Goal: Transaction & Acquisition: Download file/media

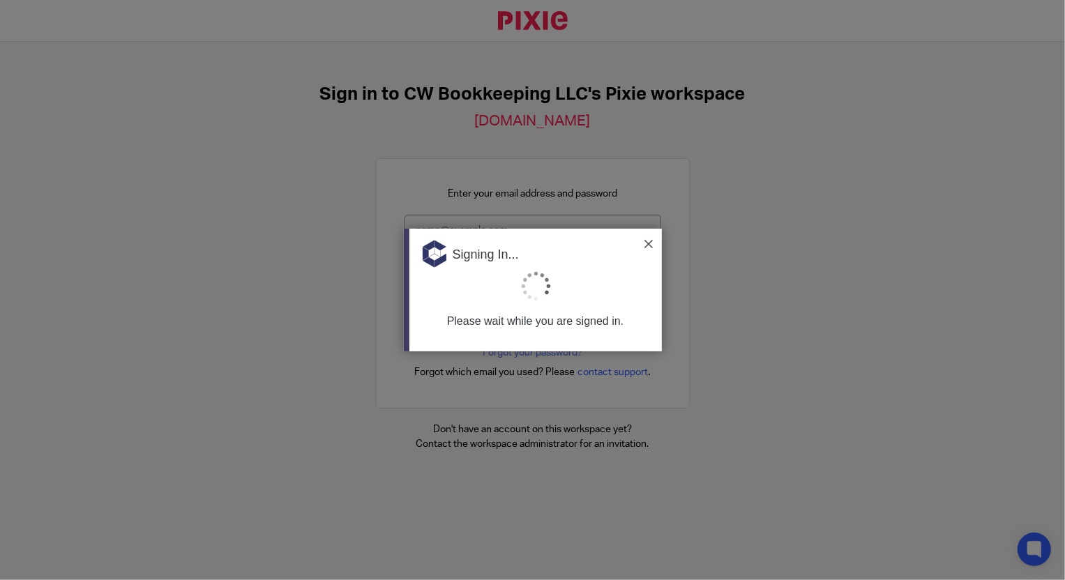
type input "[EMAIL_ADDRESS][DOMAIN_NAME]"
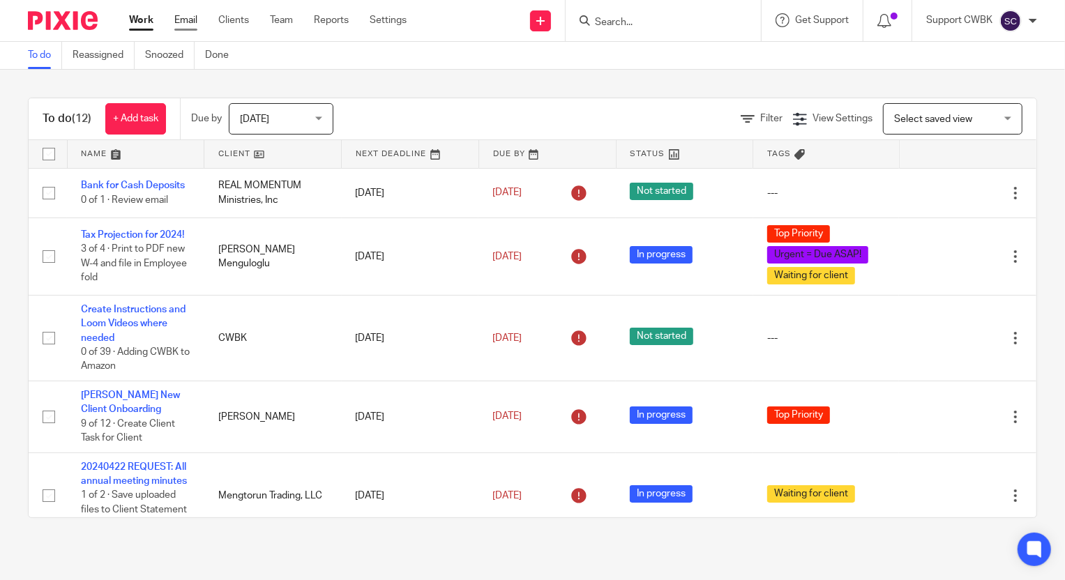
click at [186, 16] on link "Email" at bounding box center [185, 20] width 23 height 14
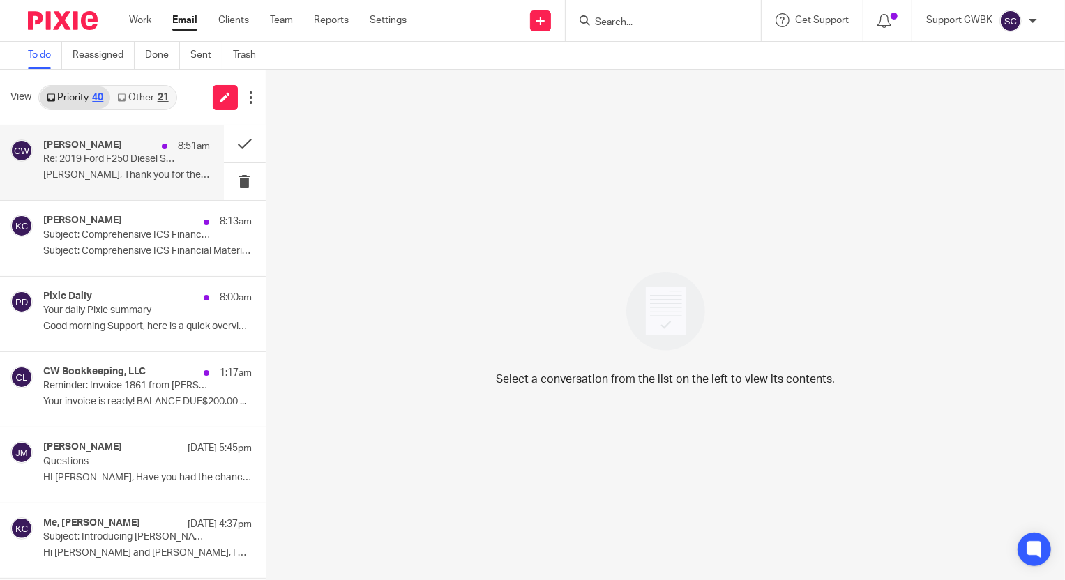
click at [67, 167] on div "Candance M. Weaver 8:51am Re: 2019 Ford F250 Diesel Super Duty Lee, Thank you f…" at bounding box center [126, 163] width 167 height 47
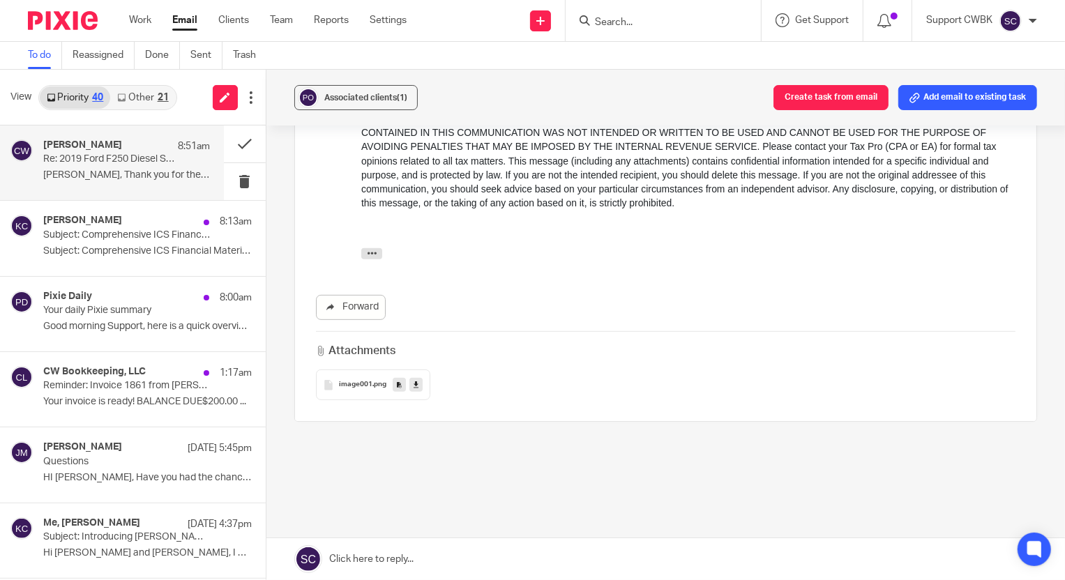
scroll to position [380, 0]
click at [370, 253] on icon "button" at bounding box center [371, 253] width 10 height 10
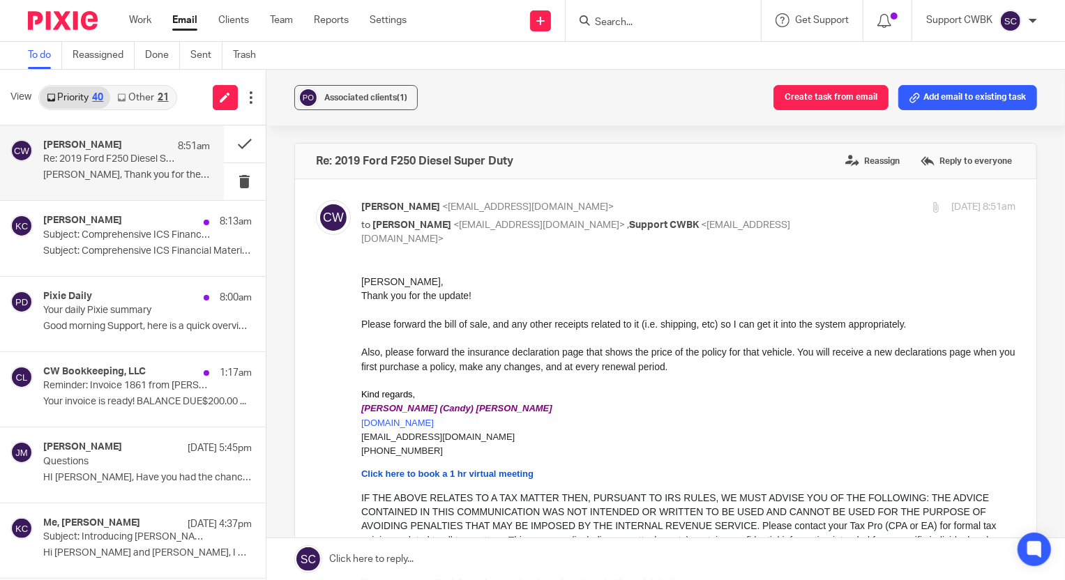
scroll to position [0, 0]
click at [140, 87] on link "Other 21" at bounding box center [142, 98] width 65 height 22
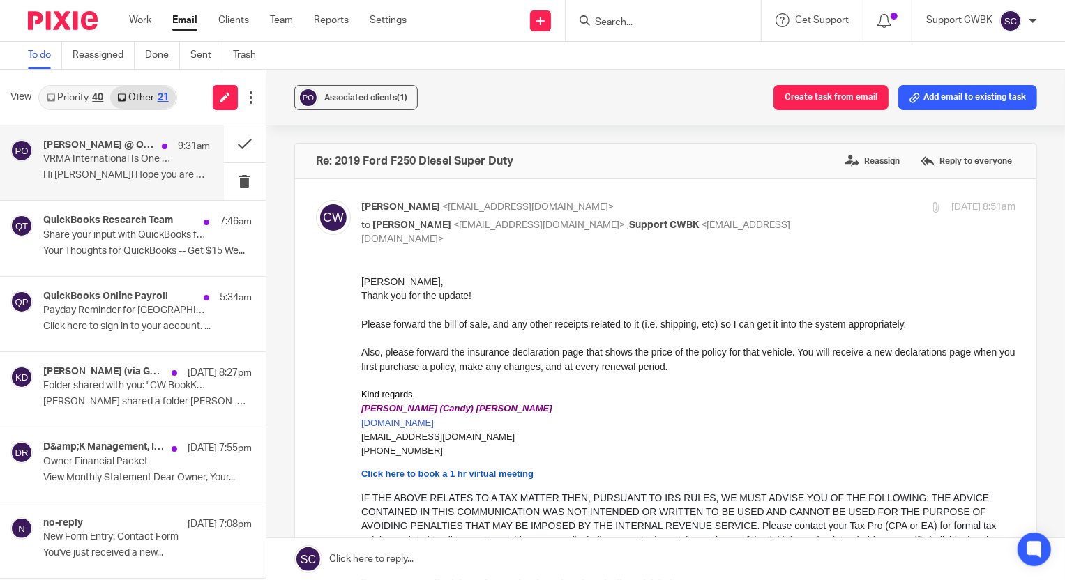
click at [93, 177] on p "Hi Candance! Hope you are doing well, and..." at bounding box center [126, 176] width 167 height 12
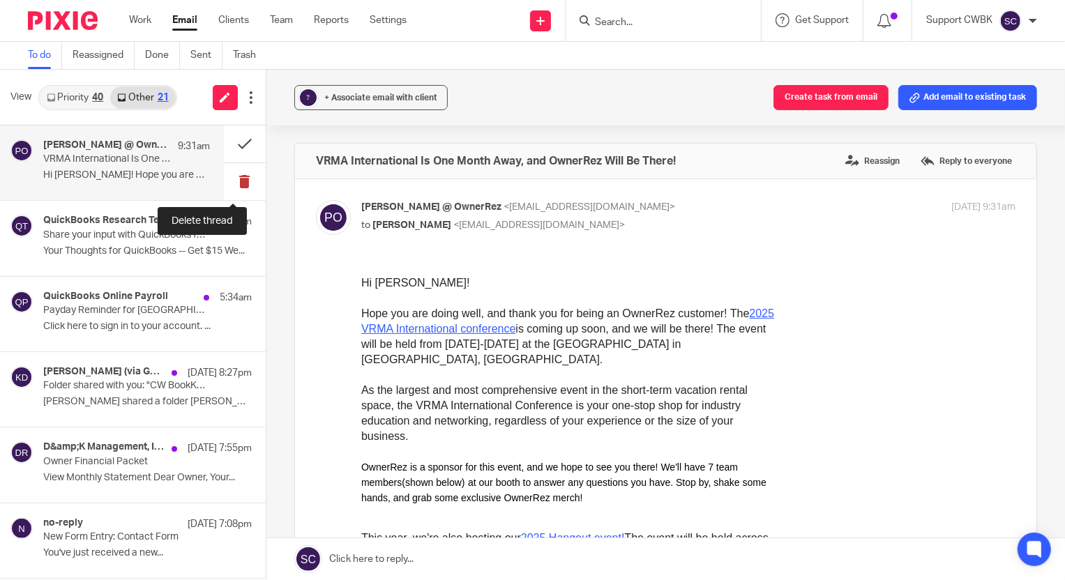
click at [231, 182] on button at bounding box center [245, 181] width 42 height 37
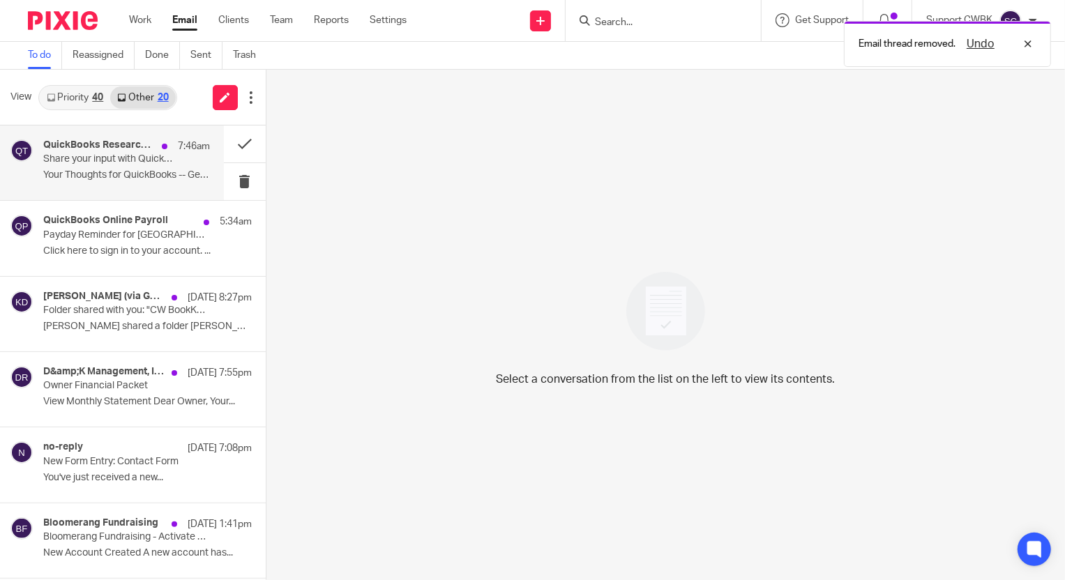
click at [75, 181] on p "Your Thoughts for QuickBooks -- Get $15 We..." at bounding box center [126, 176] width 167 height 12
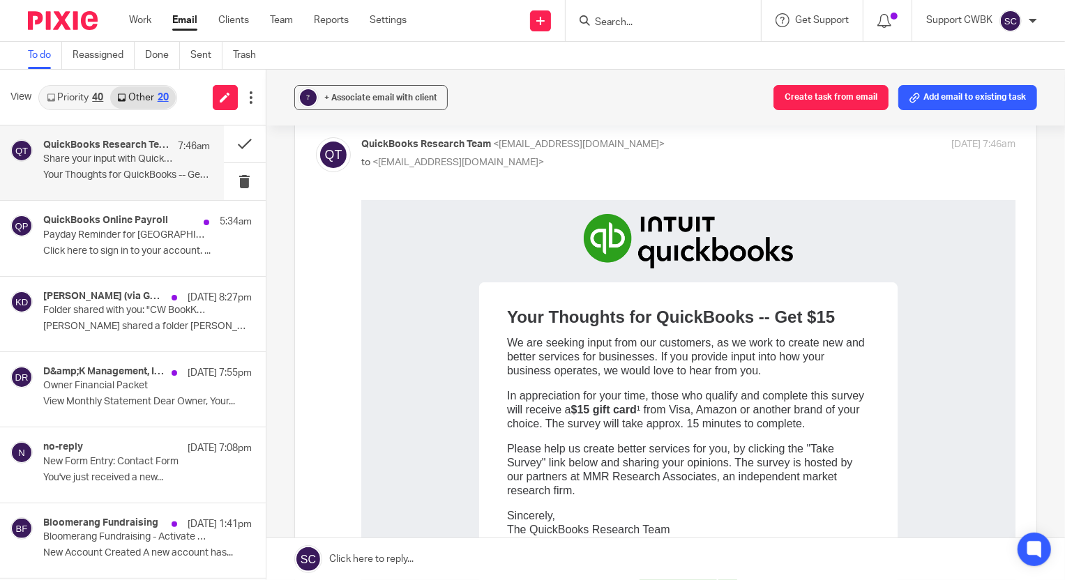
scroll to position [126, 0]
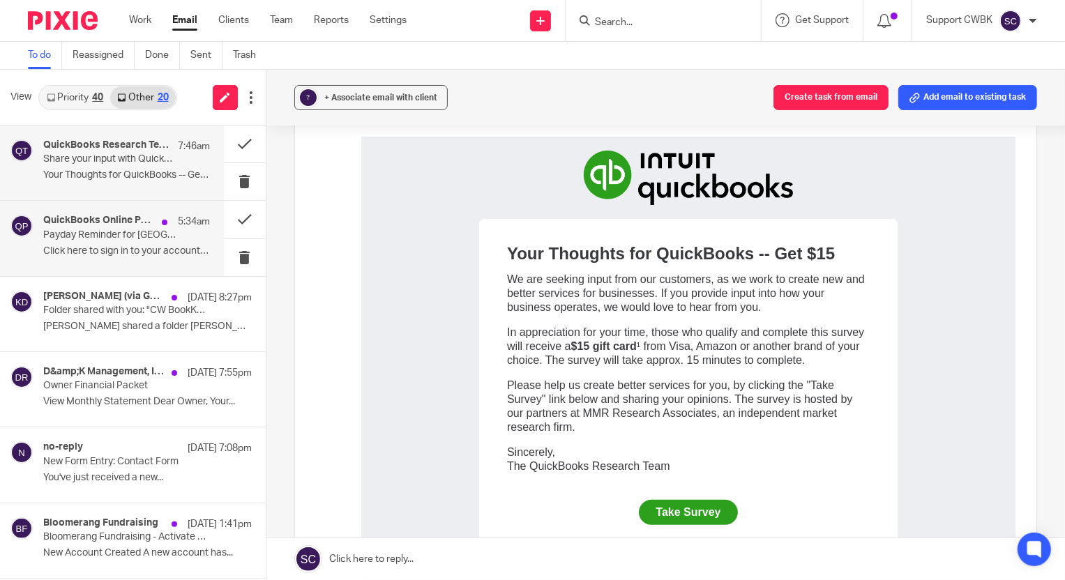
click at [83, 234] on p "Payday Reminder for HOLA Lakeway" at bounding box center [109, 236] width 133 height 12
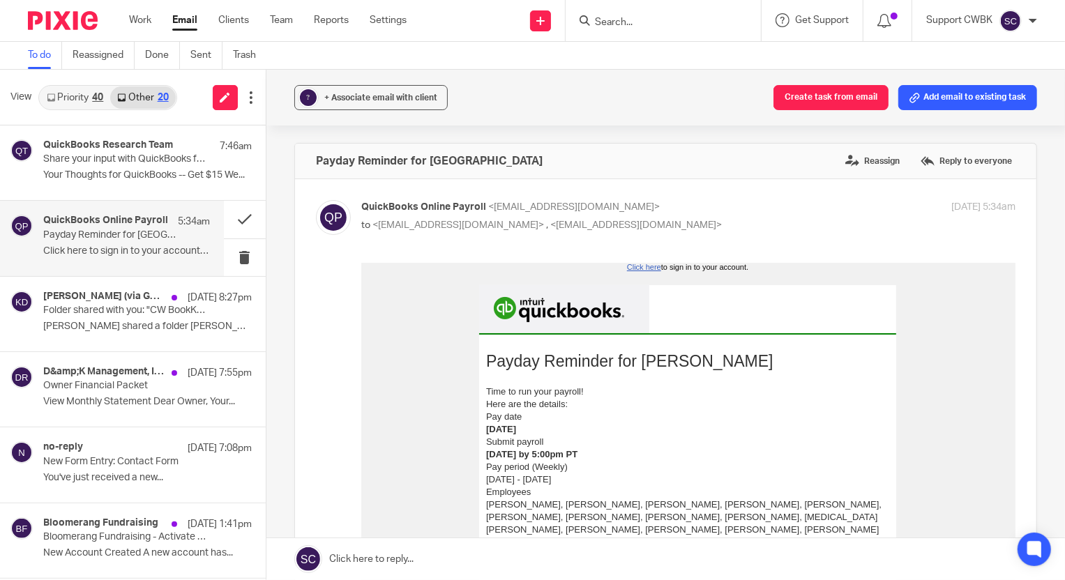
scroll to position [0, 0]
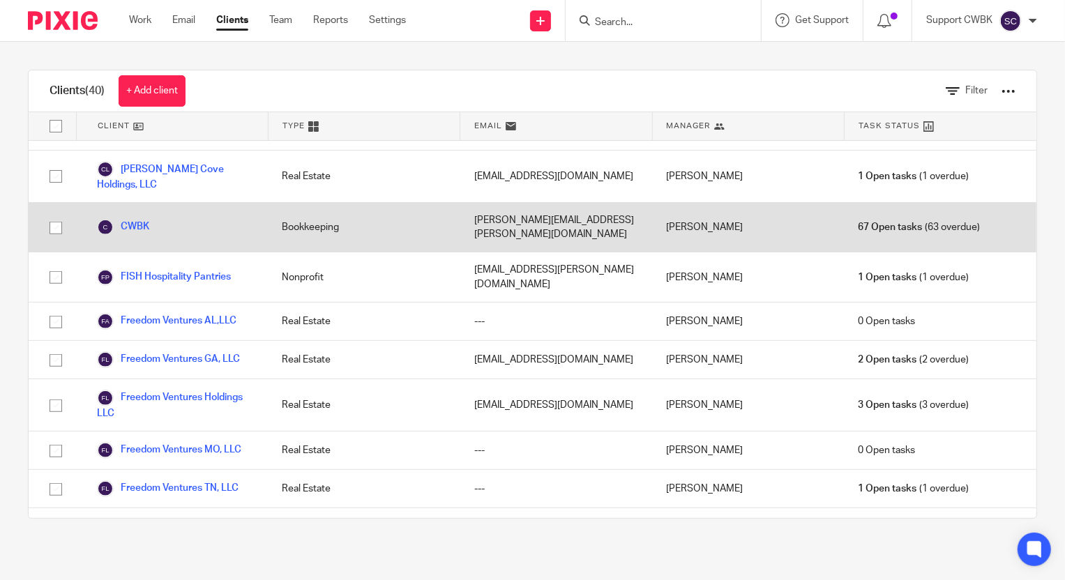
scroll to position [507, 0]
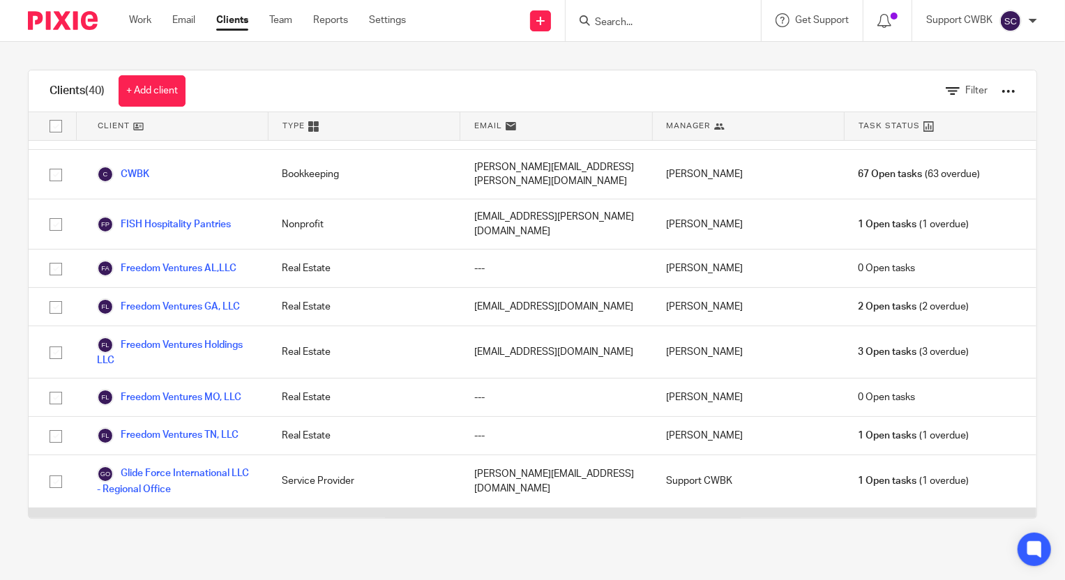
click at [156, 519] on link "[GEOGRAPHIC_DATA]" at bounding box center [158, 527] width 122 height 17
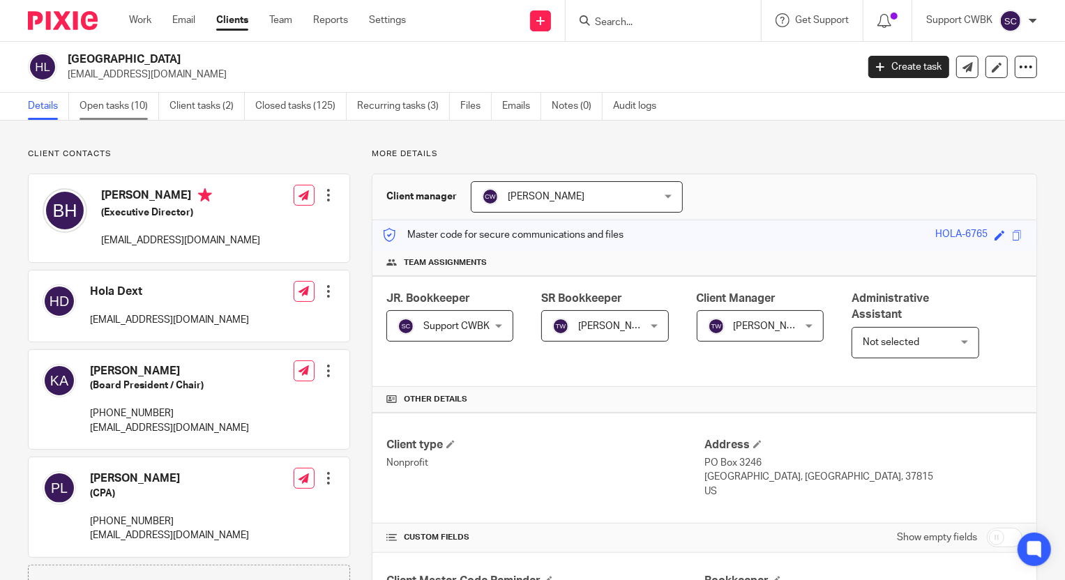
click at [115, 107] on link "Open tasks (10)" at bounding box center [120, 106] width 80 height 27
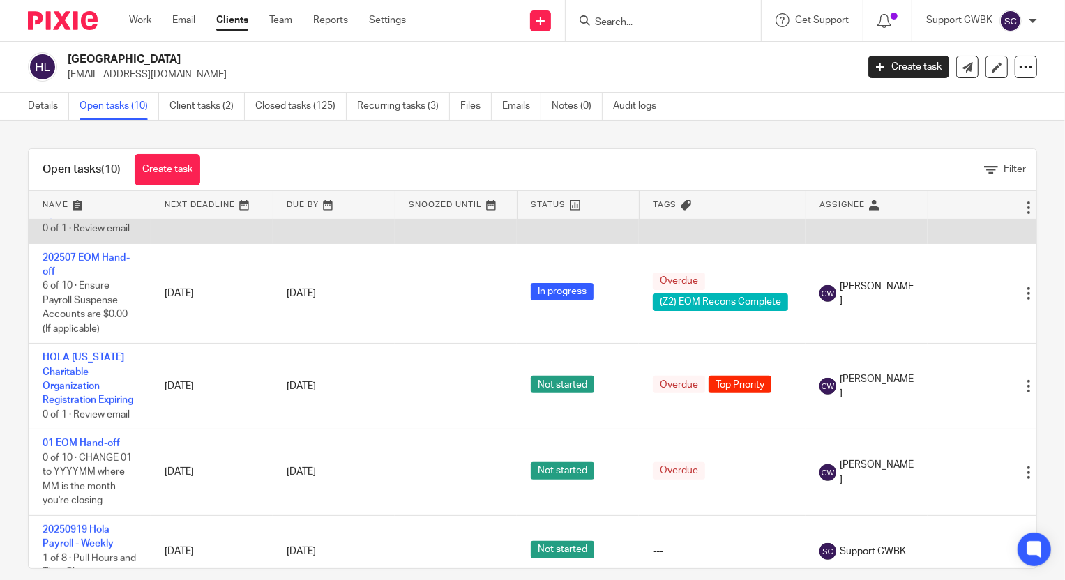
scroll to position [488, 0]
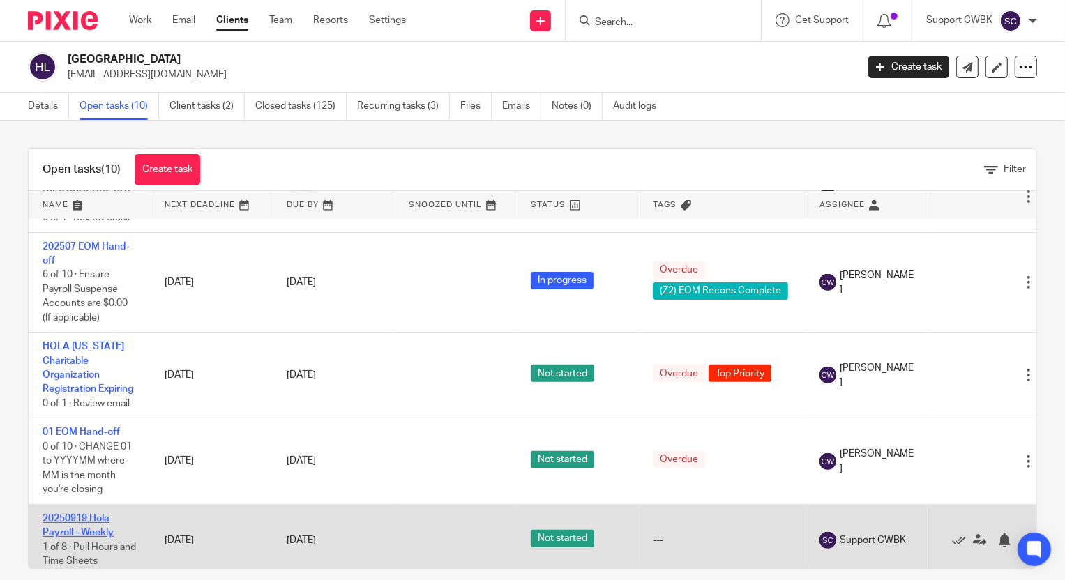
click at [77, 514] on link "20250919 Hola Payroll - Weekly" at bounding box center [78, 526] width 71 height 24
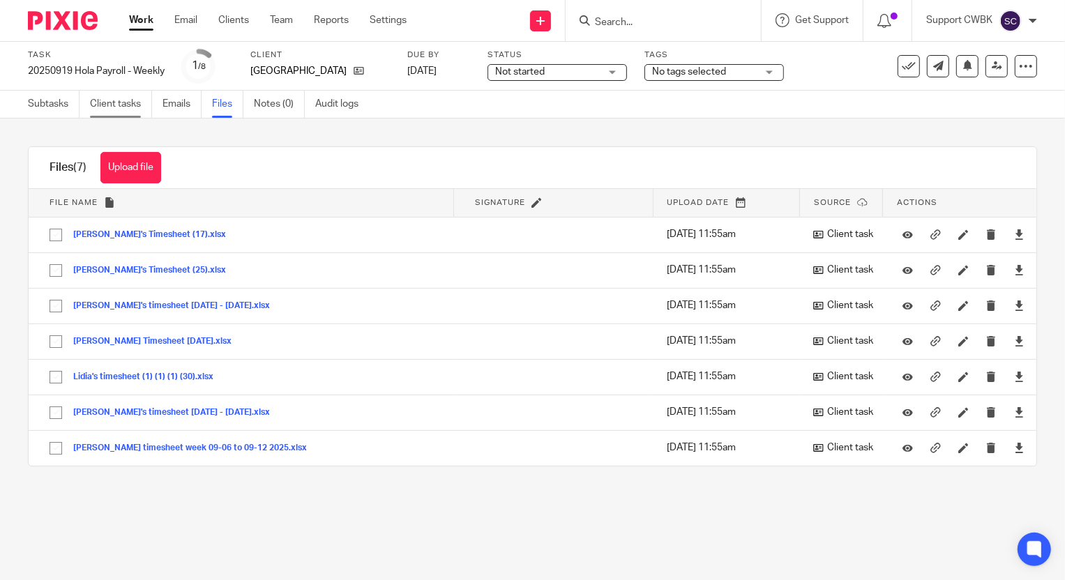
click at [96, 96] on link "Client tasks" at bounding box center [121, 104] width 62 height 27
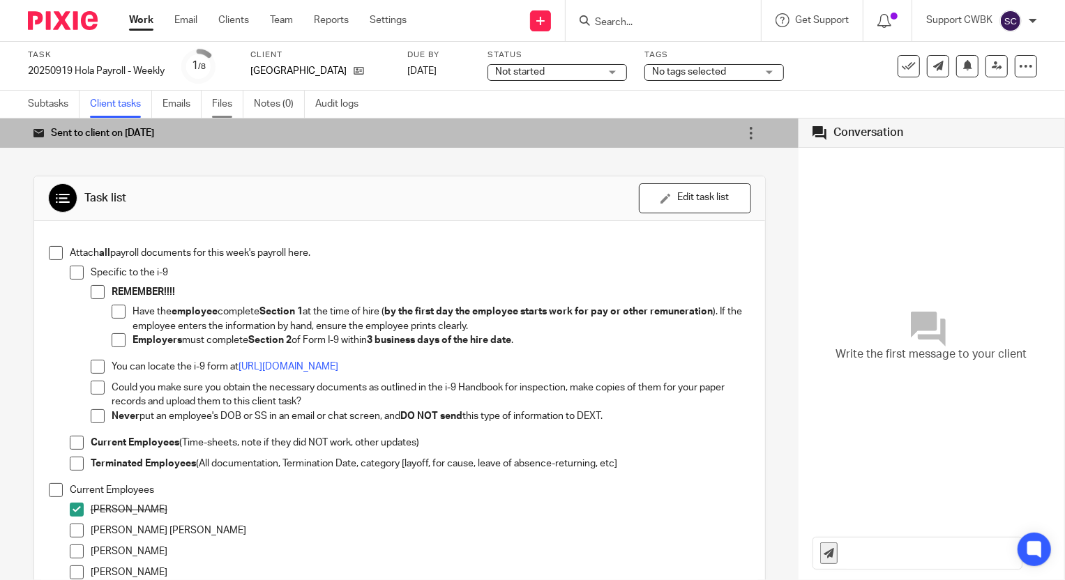
click at [223, 103] on link "Files" at bounding box center [227, 104] width 31 height 27
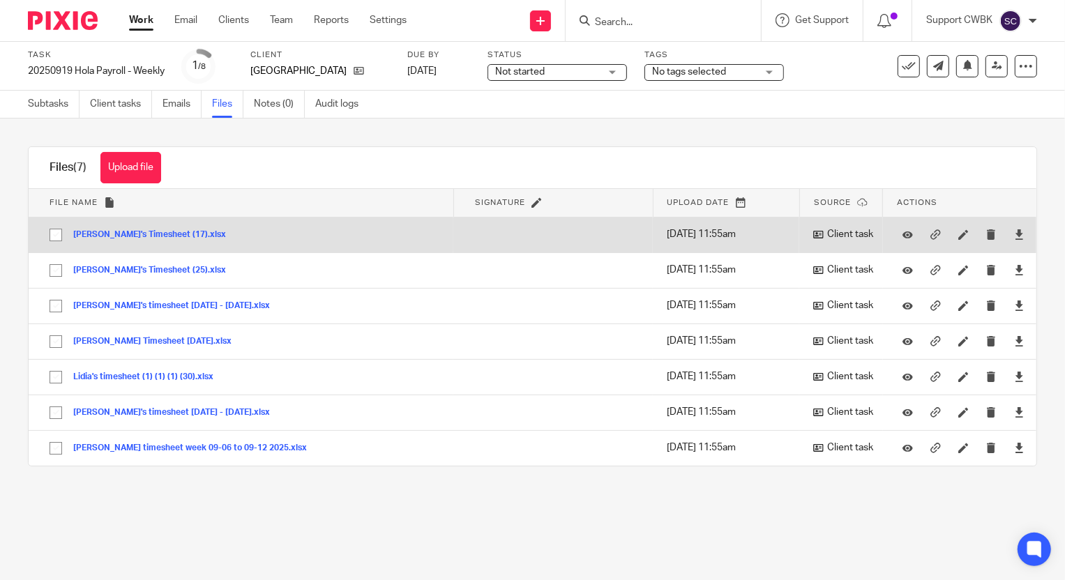
click at [58, 234] on input "checkbox" at bounding box center [56, 235] width 27 height 27
checkbox input "true"
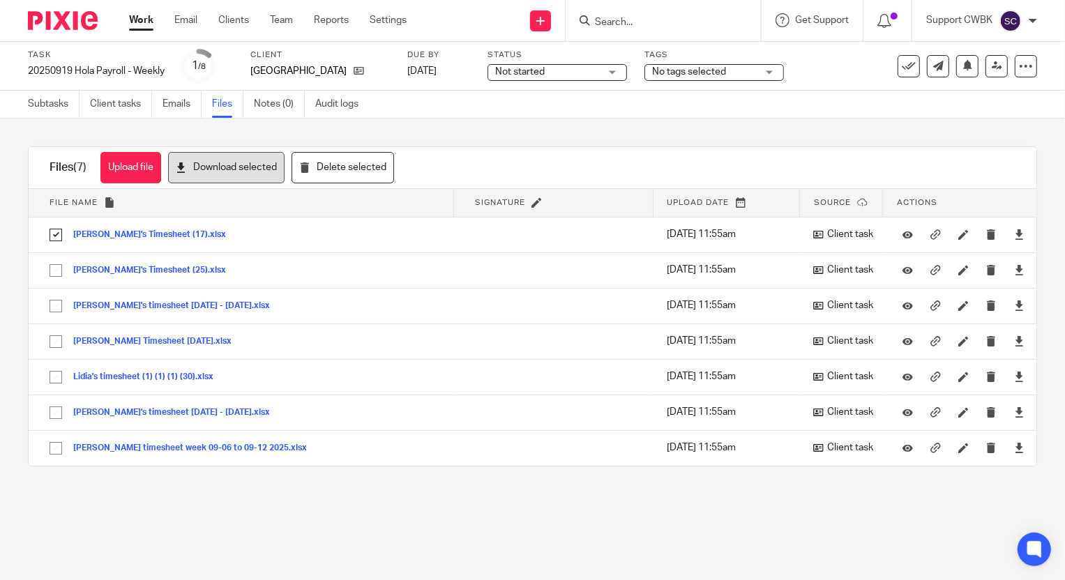
click at [211, 171] on button "Download selected" at bounding box center [226, 167] width 117 height 31
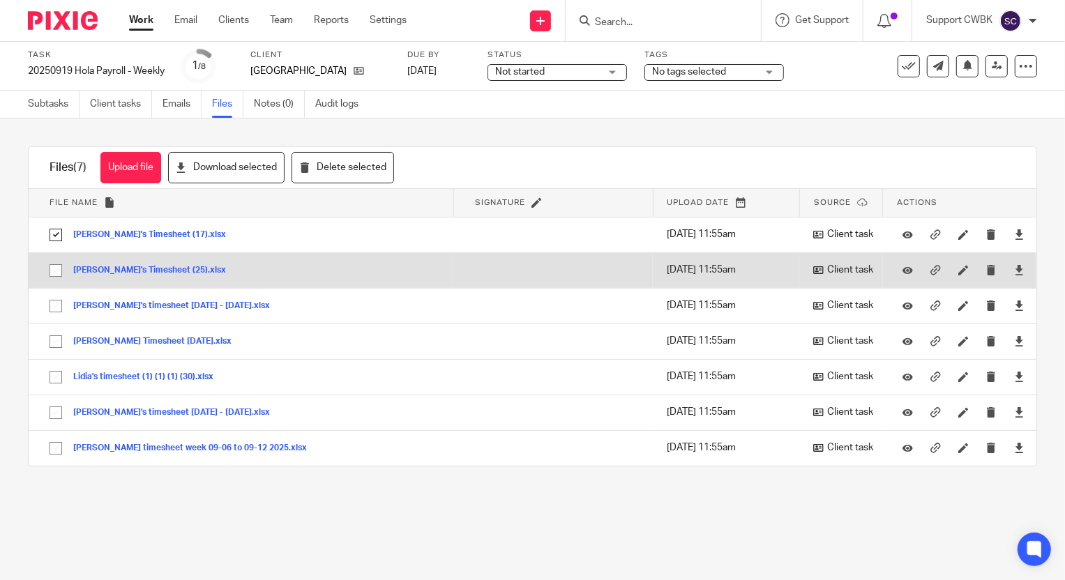
click at [52, 272] on input "checkbox" at bounding box center [56, 270] width 27 height 27
checkbox input "true"
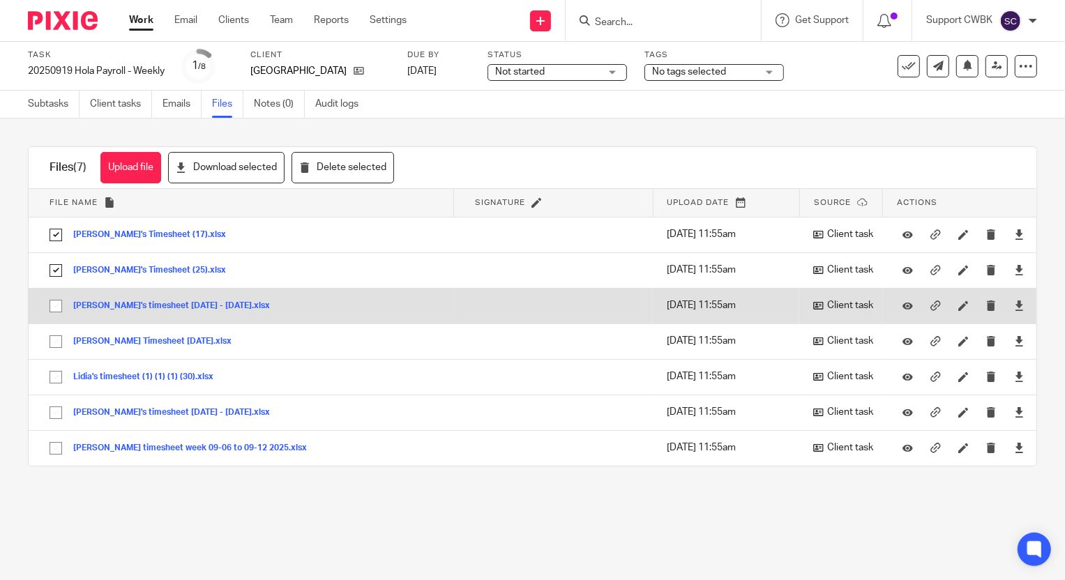
click at [54, 306] on input "checkbox" at bounding box center [56, 306] width 27 height 27
checkbox input "true"
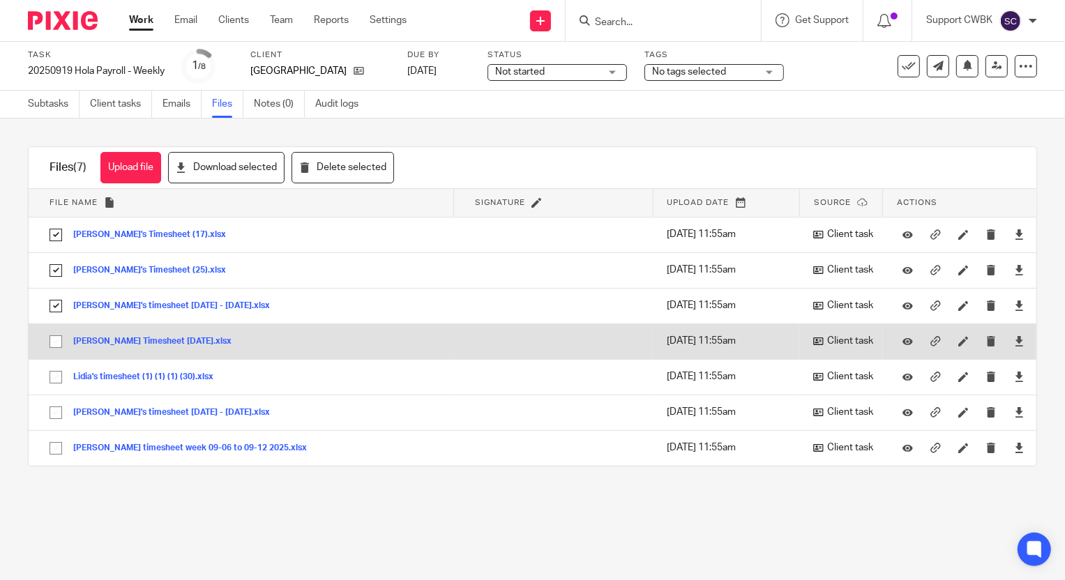
click at [55, 338] on input "checkbox" at bounding box center [56, 342] width 27 height 27
checkbox input "true"
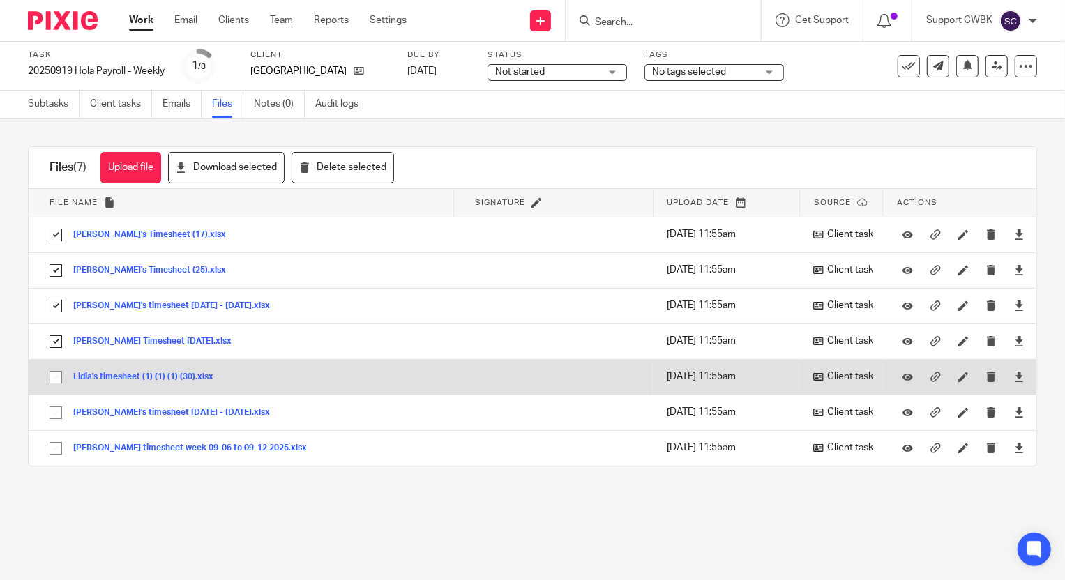
click at [55, 375] on input "checkbox" at bounding box center [56, 377] width 27 height 27
checkbox input "true"
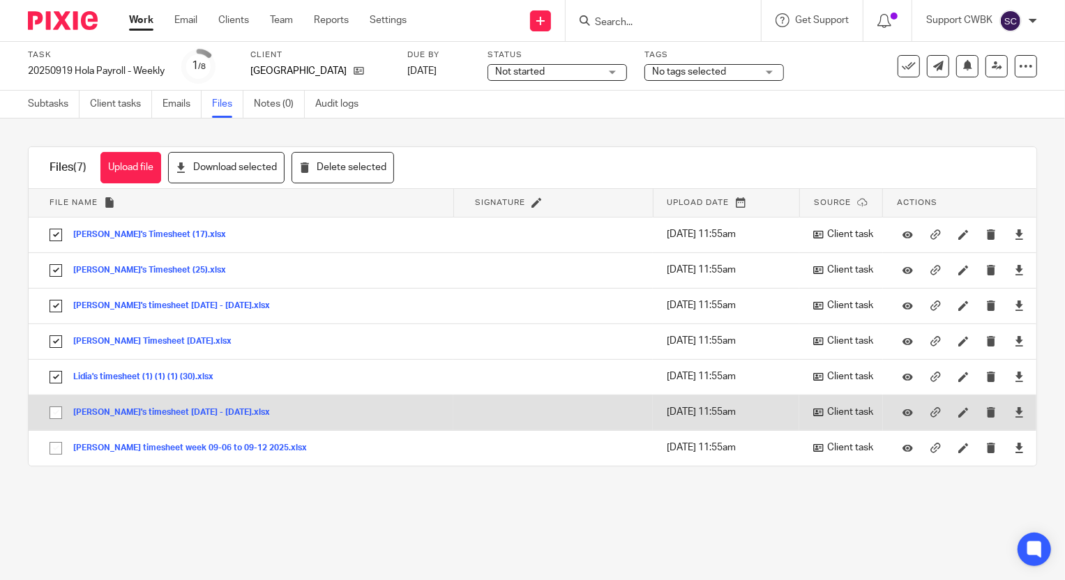
click at [49, 412] on input "checkbox" at bounding box center [56, 413] width 27 height 27
checkbox input "true"
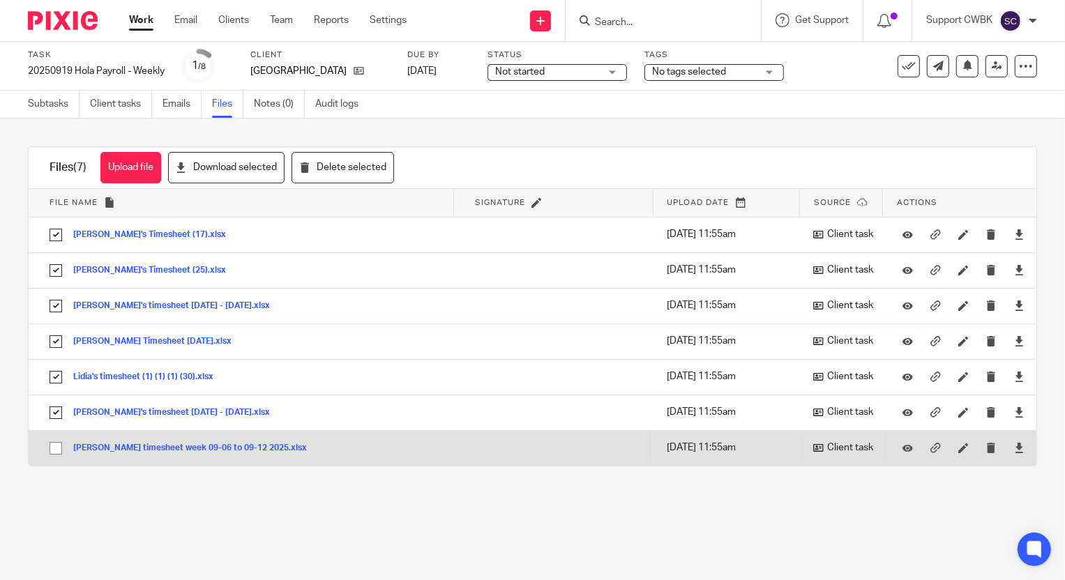
click at [48, 451] on input "checkbox" at bounding box center [56, 448] width 27 height 27
checkbox input "true"
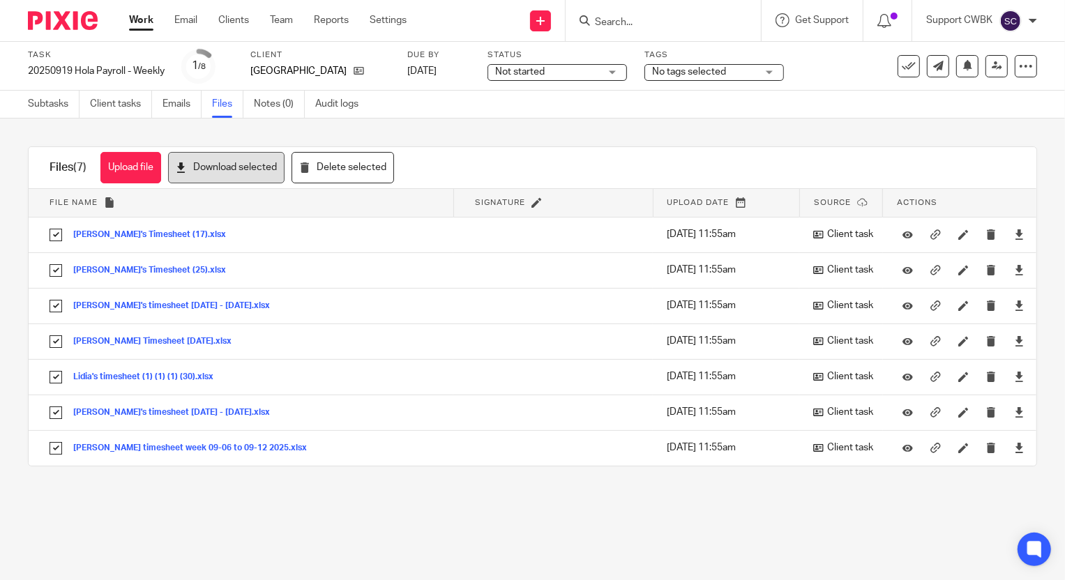
click at [243, 170] on button "Download selected" at bounding box center [226, 167] width 117 height 31
click at [119, 105] on link "Client tasks" at bounding box center [121, 104] width 62 height 27
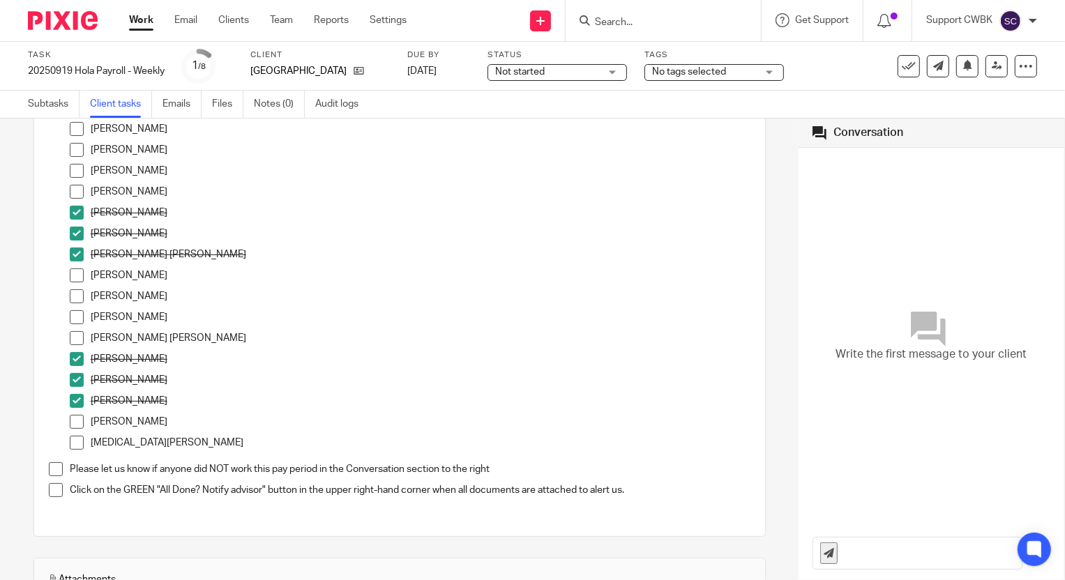
scroll to position [507, 0]
